Goal: Transaction & Acquisition: Book appointment/travel/reservation

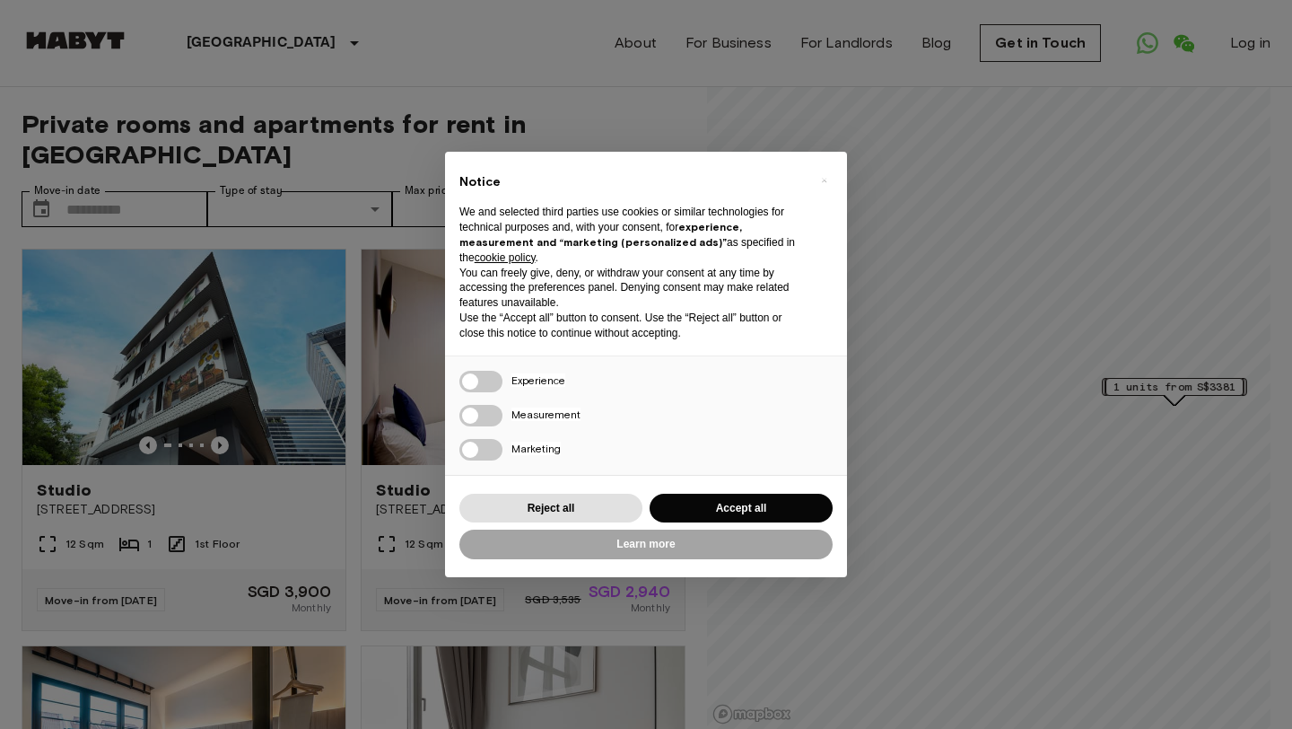
scroll to position [74, 0]
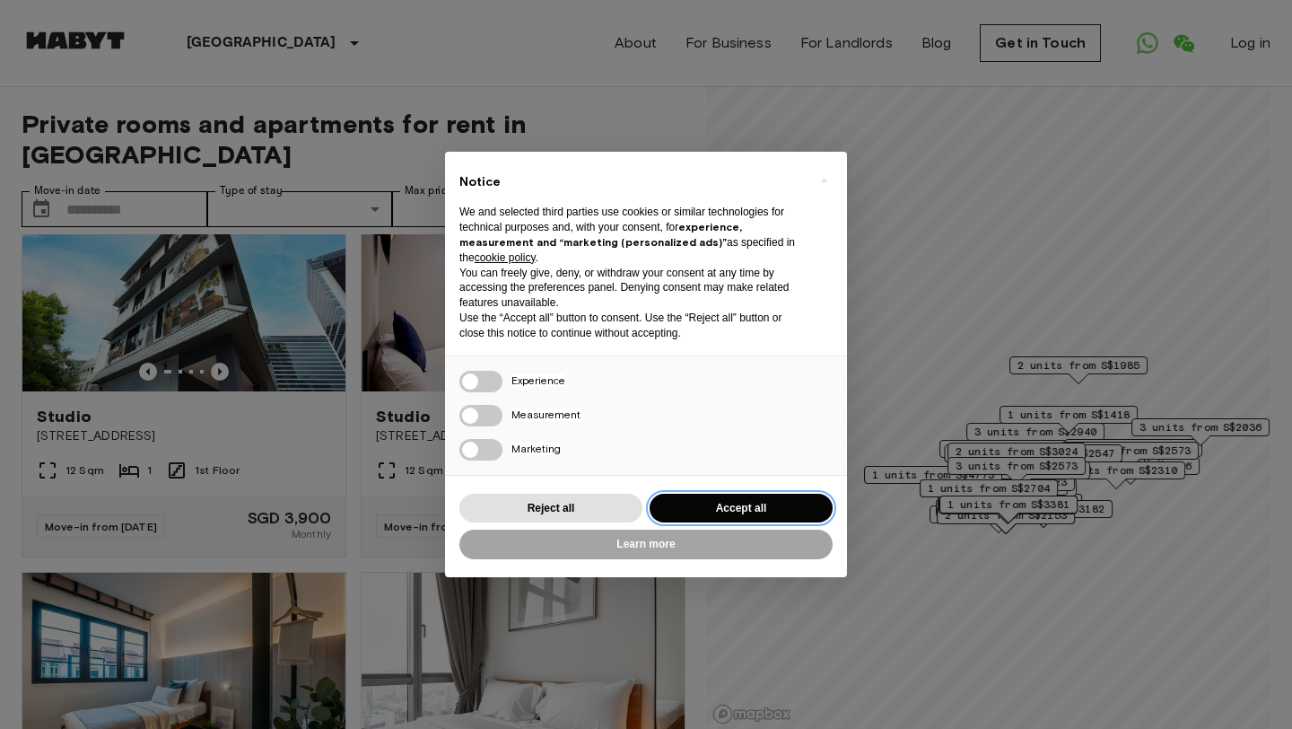
click at [731, 512] on button "Accept all" at bounding box center [741, 508] width 183 height 30
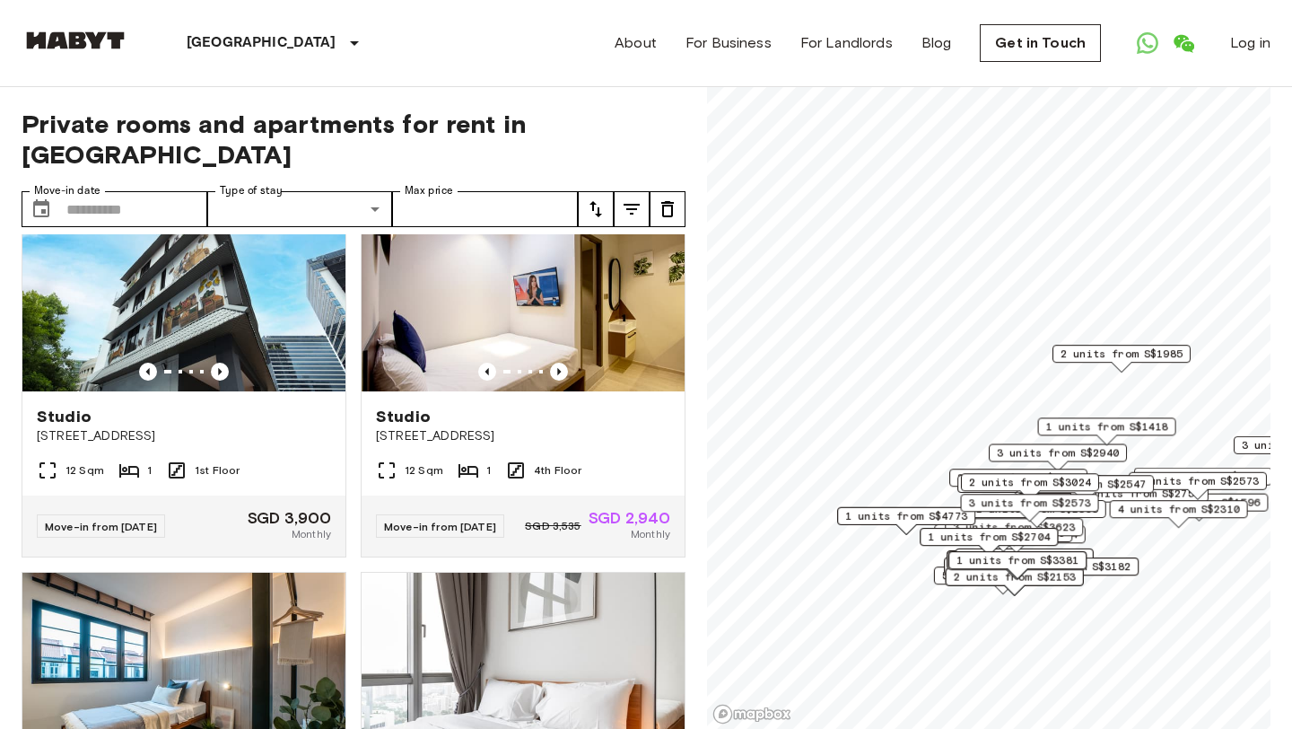
scroll to position [0, 0]
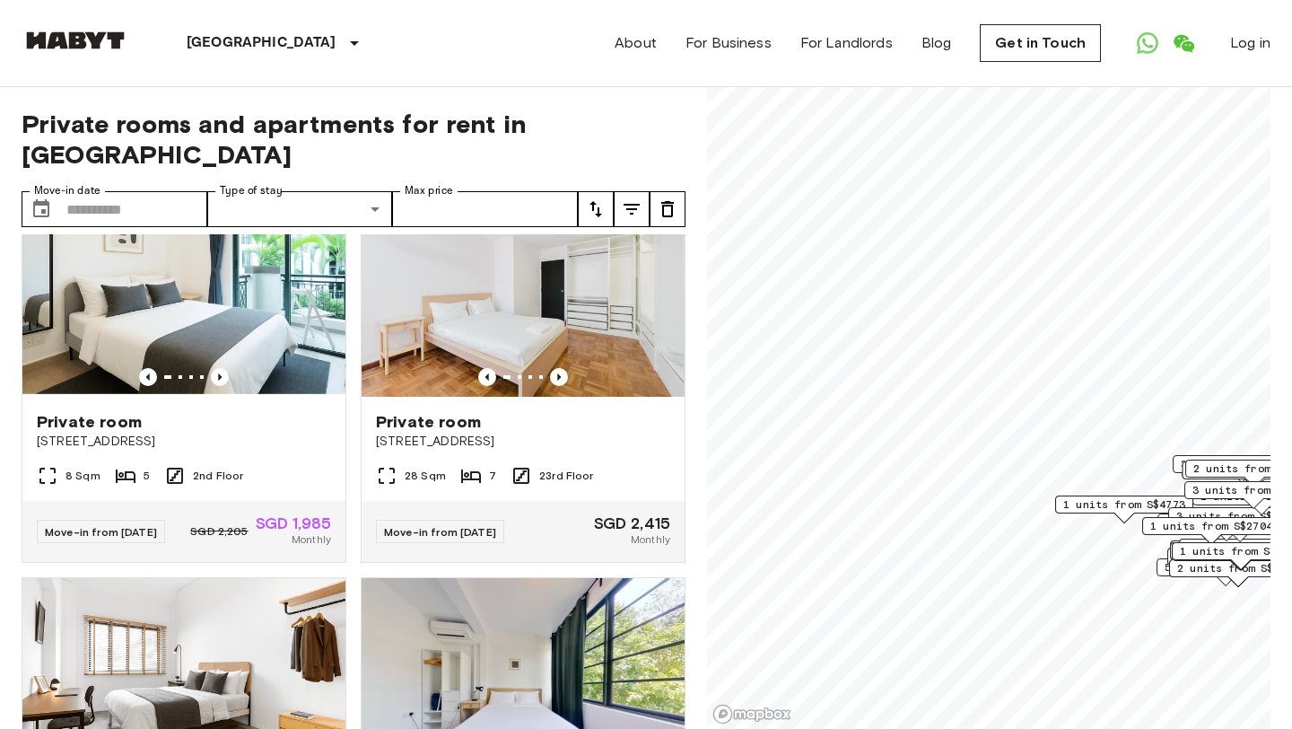
scroll to position [466, 0]
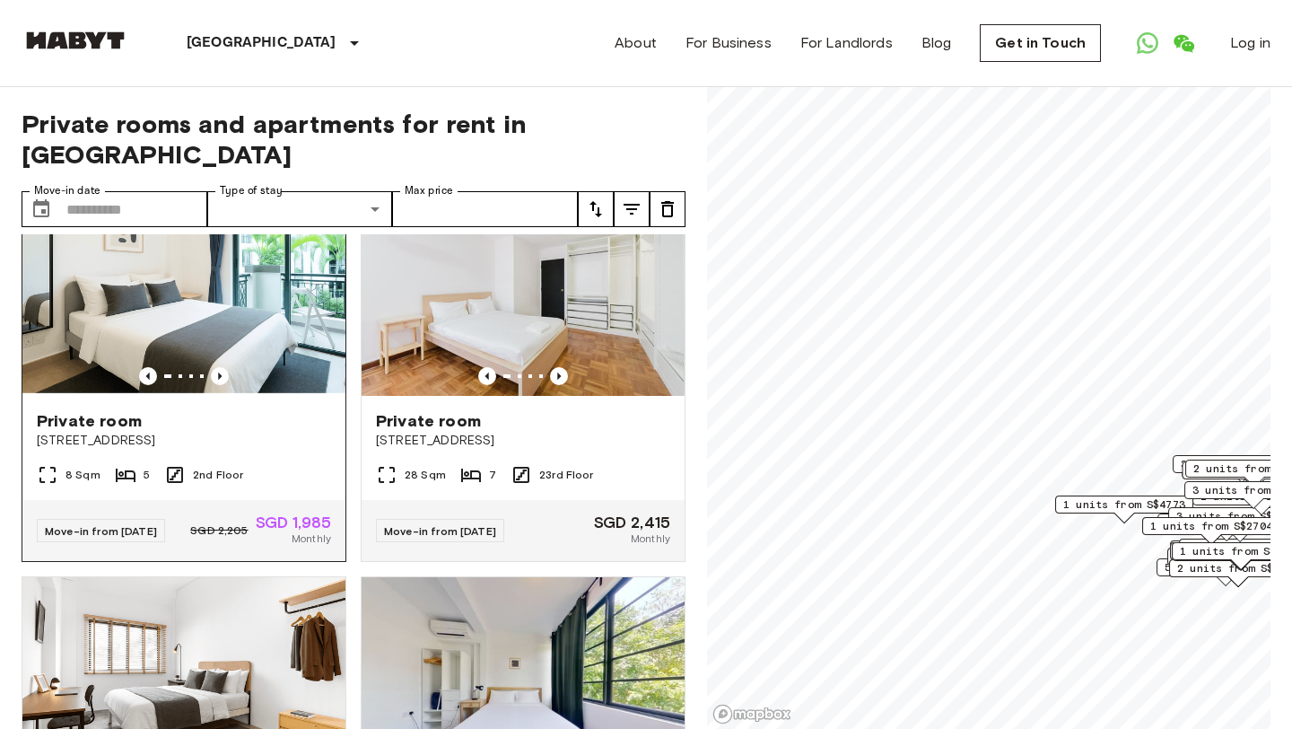
click at [164, 432] on span "[STREET_ADDRESS]" at bounding box center [184, 441] width 294 height 18
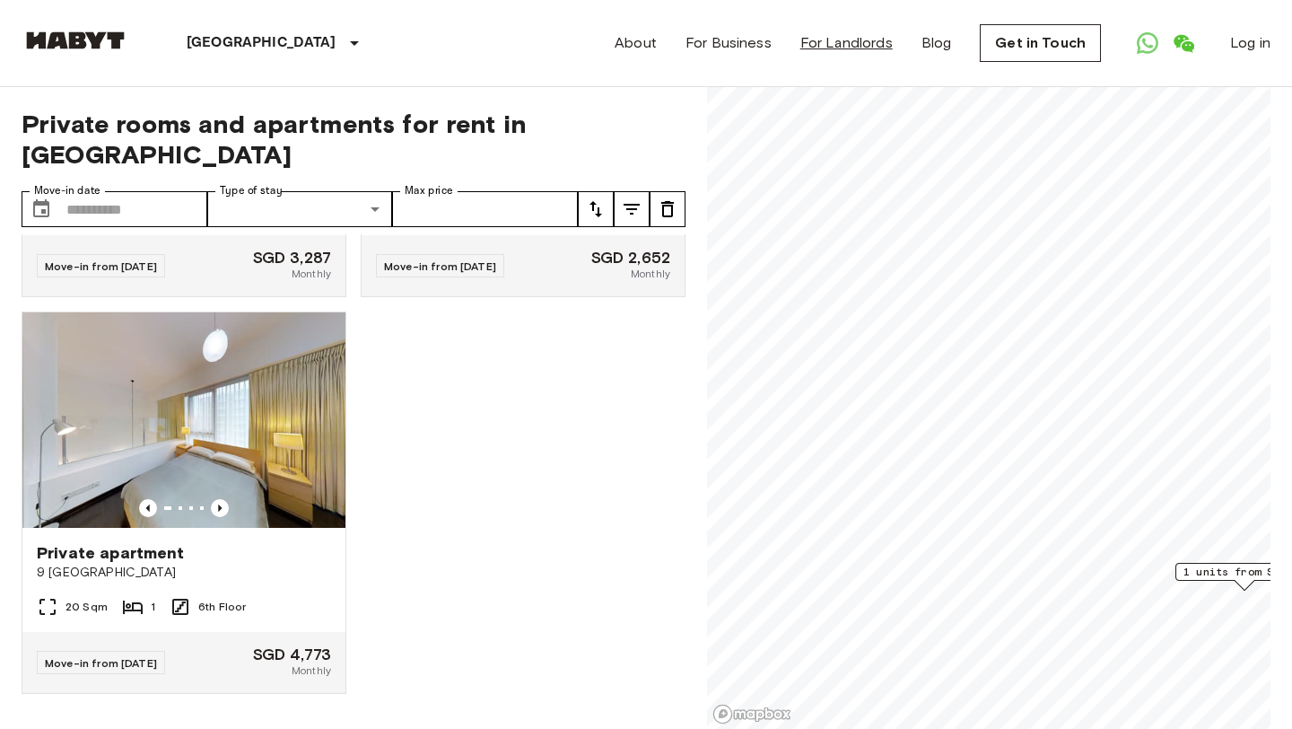
scroll to position [303, 0]
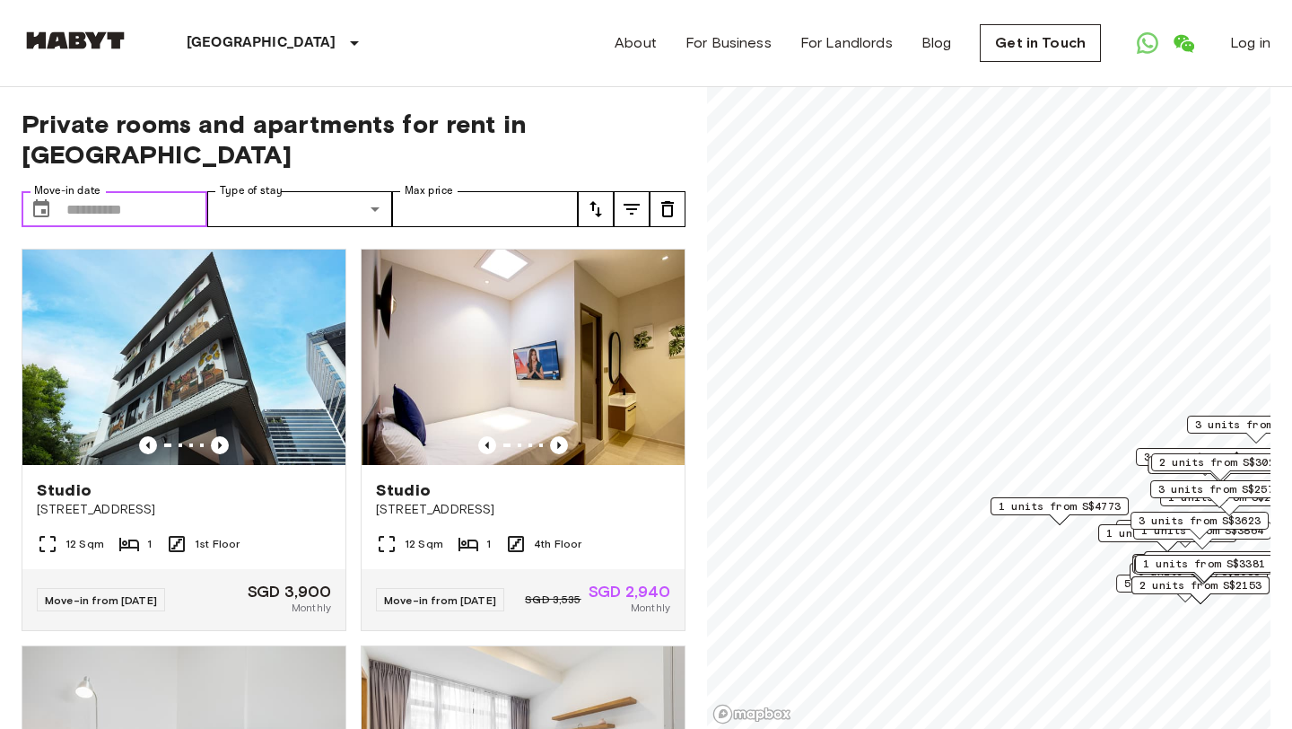
click at [118, 191] on input "Move-in date" at bounding box center [136, 209] width 141 height 36
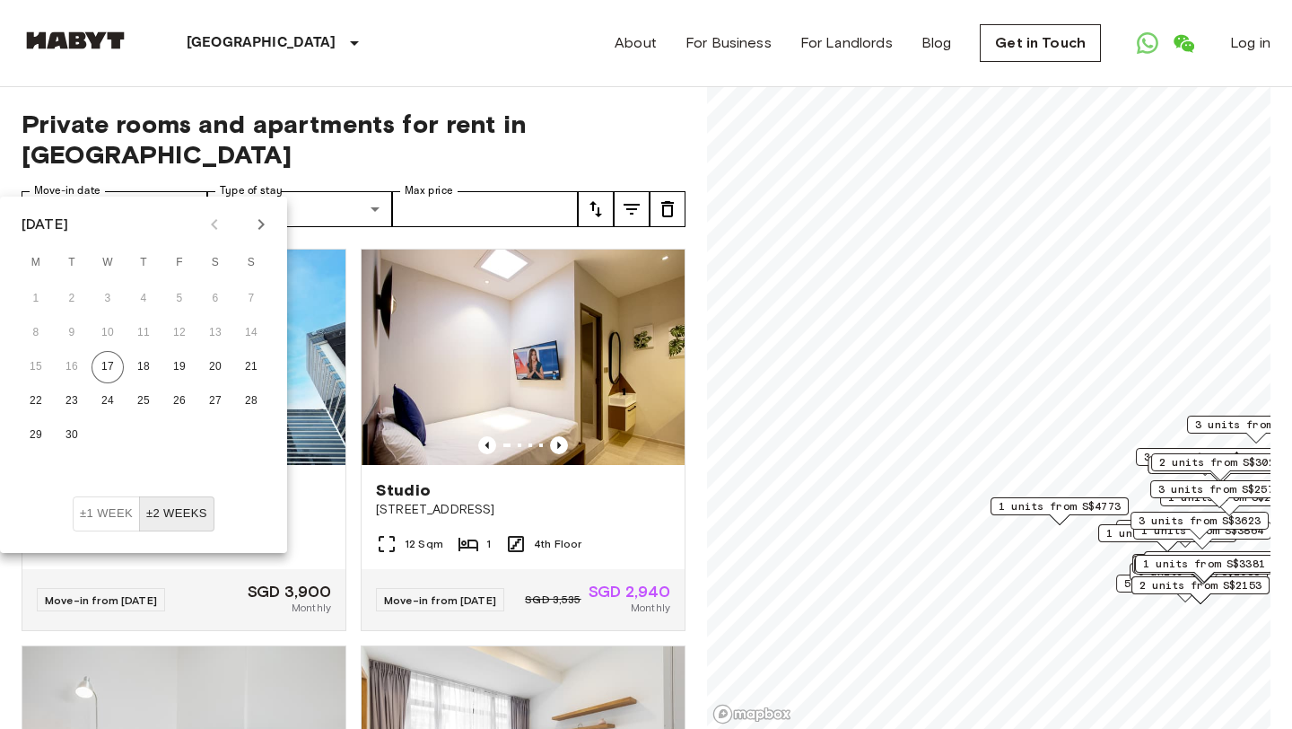
click at [259, 228] on icon "Next month" at bounding box center [261, 224] width 6 height 11
click at [41, 334] on button "3" at bounding box center [36, 333] width 32 height 32
type input "**********"
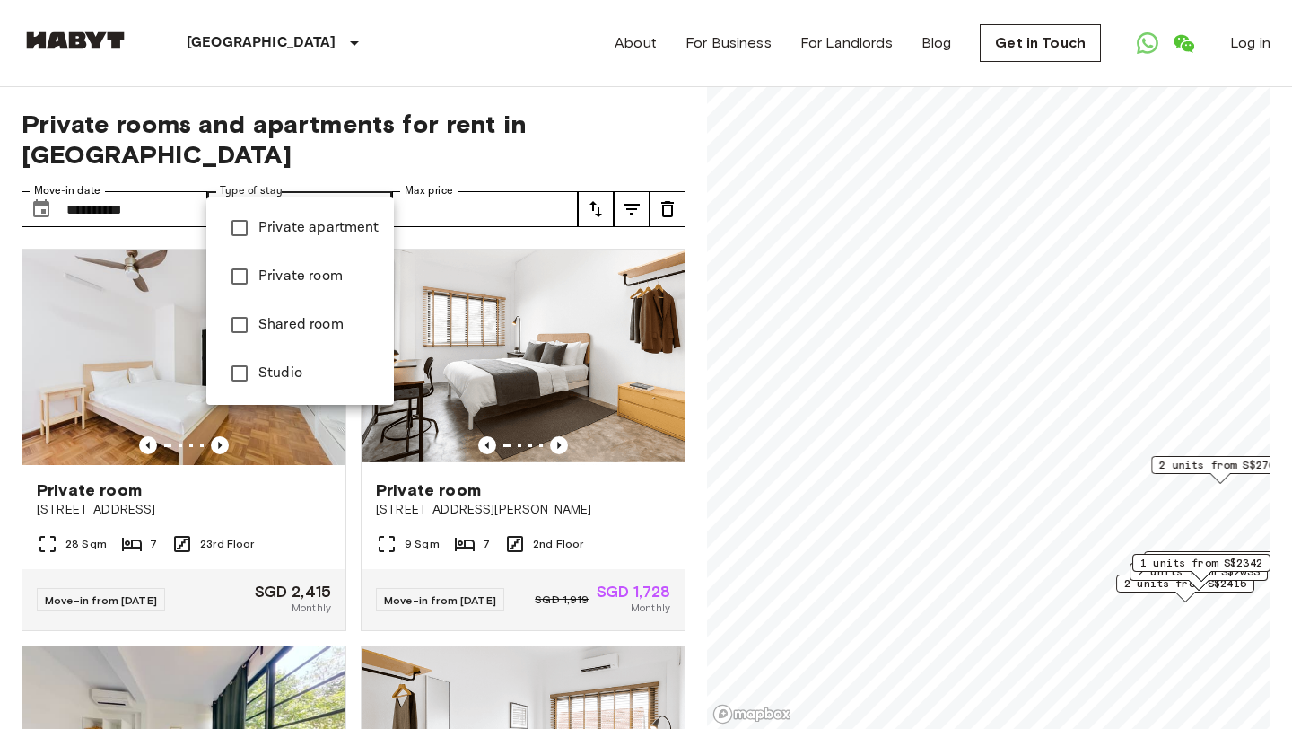
click at [464, 174] on div at bounding box center [646, 364] width 1292 height 729
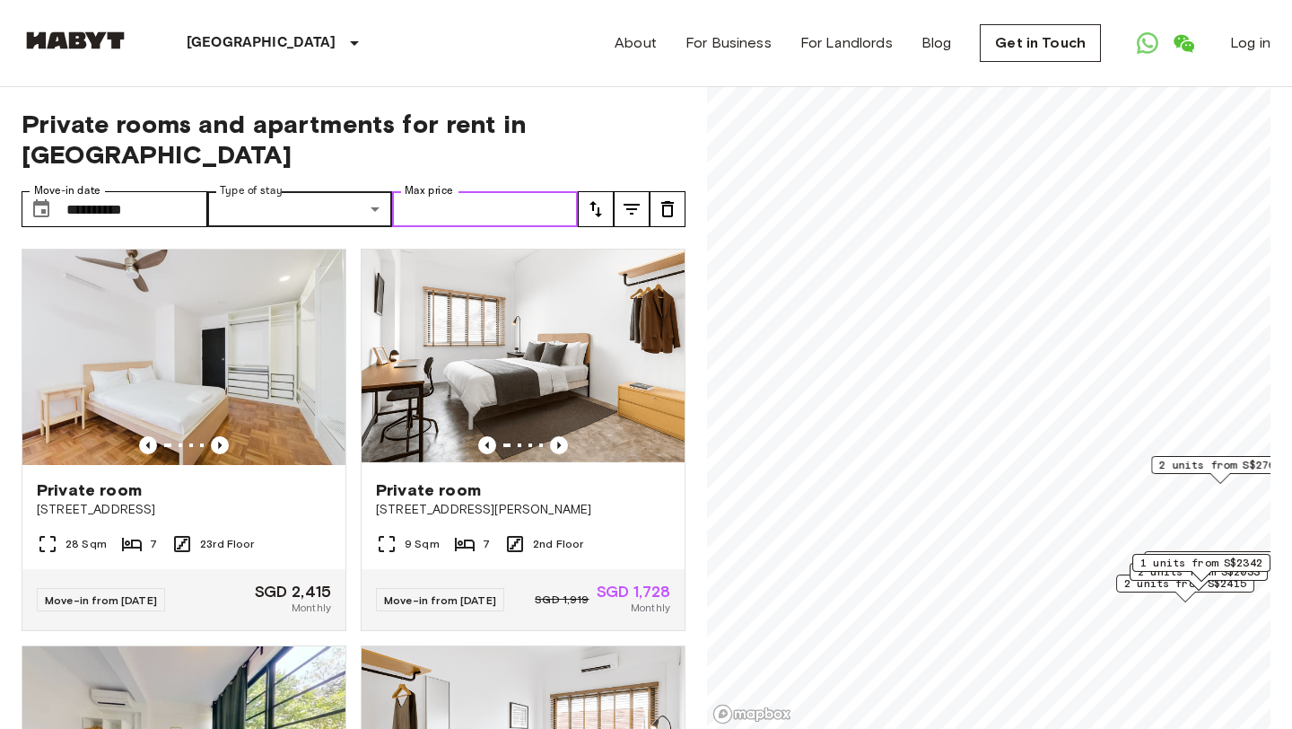
click at [446, 191] on input "Max price" at bounding box center [485, 209] width 186 height 36
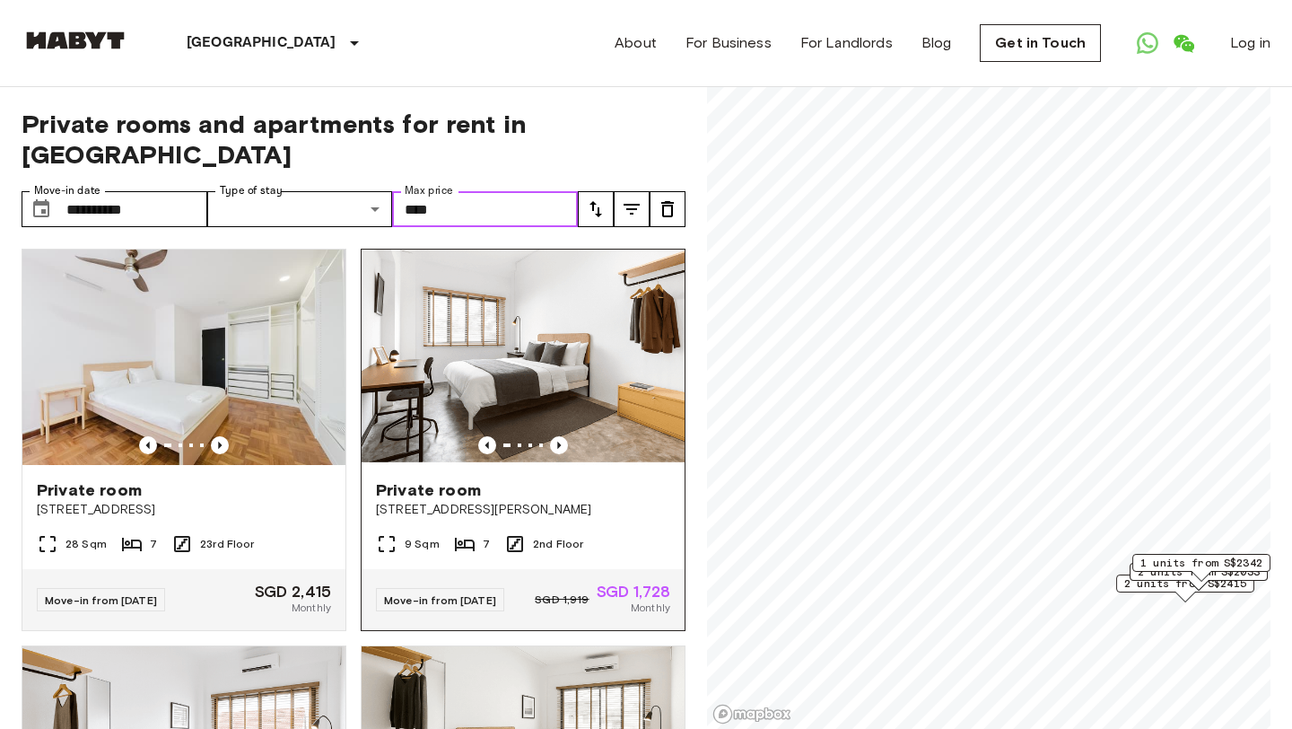
type input "****"
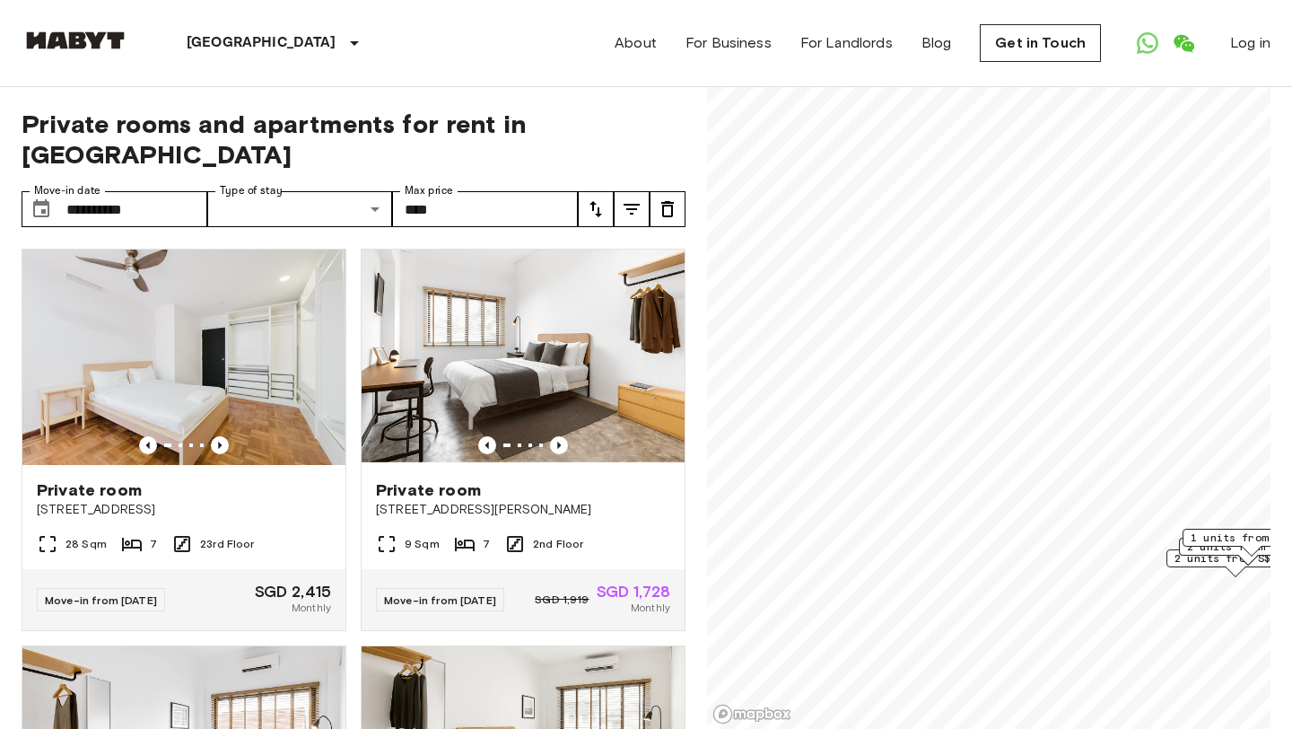
click at [1175, 563] on span "2 units from S$2415" at bounding box center [1235, 558] width 122 height 16
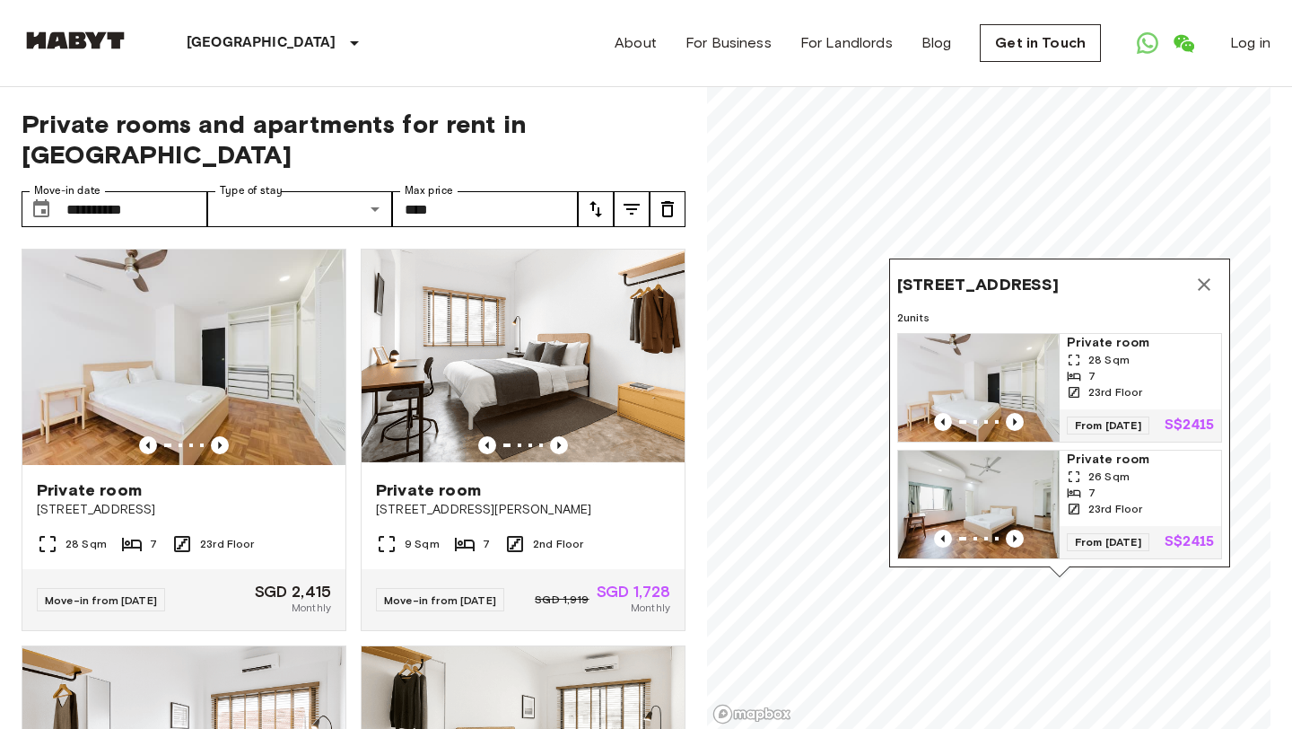
drag, startPoint x: 1262, startPoint y: 275, endPoint x: 1087, endPoint y: 275, distance: 175.0
click at [1087, 275] on div "[STREET_ADDRESS]" at bounding box center [1059, 284] width 325 height 36
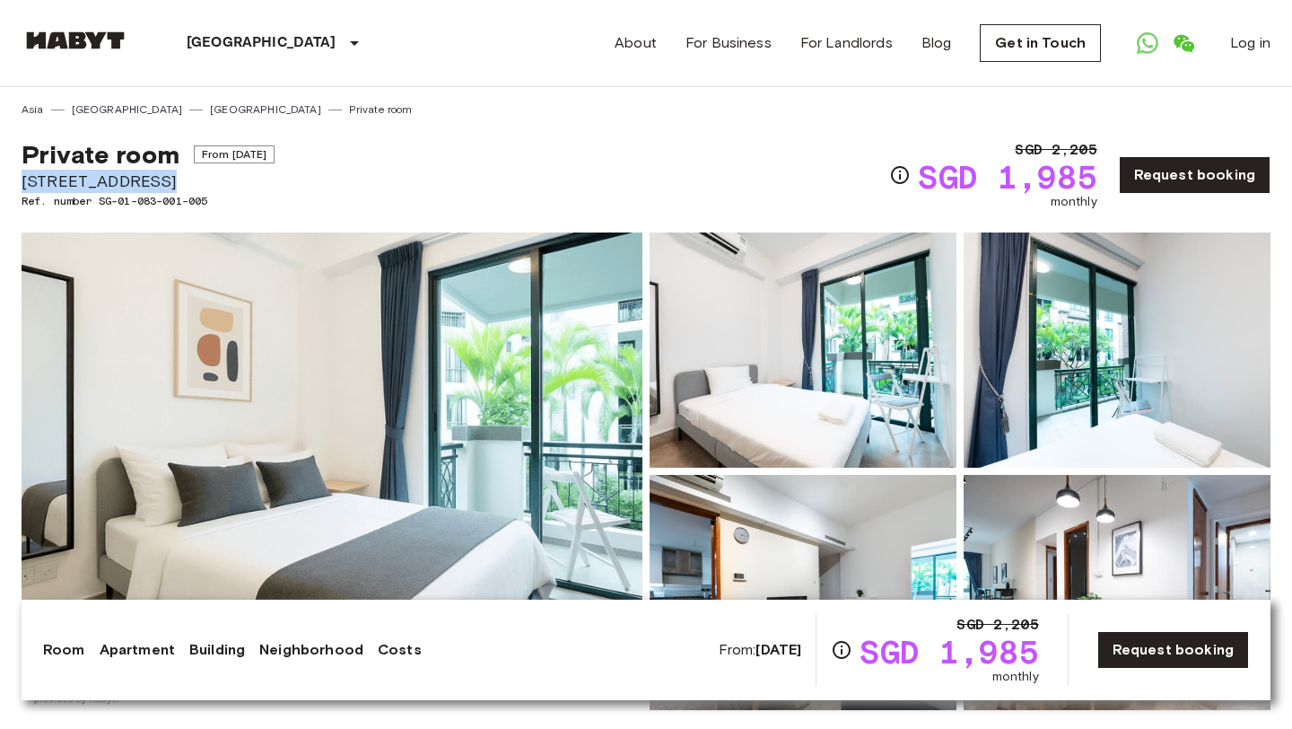
drag, startPoint x: 173, startPoint y: 182, endPoint x: 17, endPoint y: 185, distance: 156.1
copy span "[STREET_ADDRESS]"
